Goal: Task Accomplishment & Management: Manage account settings

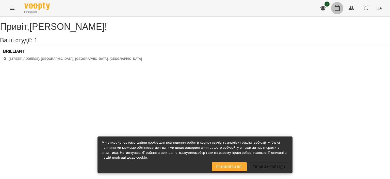
drag, startPoint x: 339, startPoint y: 9, endPoint x: 260, endPoint y: 72, distance: 101.4
click at [338, 9] on icon "button" at bounding box center [337, 8] width 6 height 6
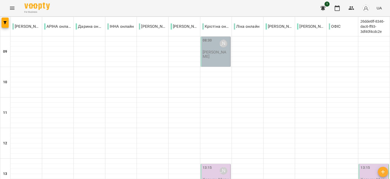
click at [221, 59] on p "[PERSON_NAME]" at bounding box center [216, 54] width 27 height 9
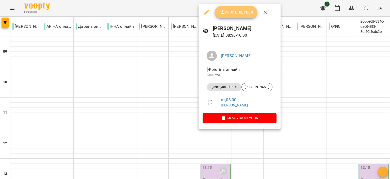
click at [225, 12] on span "Урок відбувся" at bounding box center [236, 12] width 35 height 6
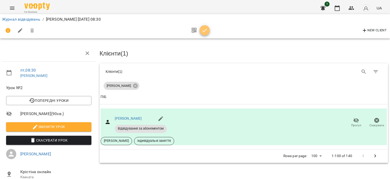
click at [207, 28] on icon "button" at bounding box center [205, 30] width 6 height 6
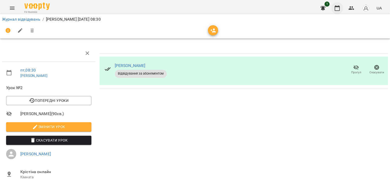
click at [343, 9] on button "button" at bounding box center [337, 8] width 12 height 12
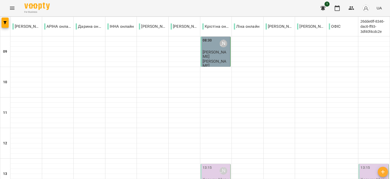
scroll to position [254, 0]
